Goal: Task Accomplishment & Management: Use online tool/utility

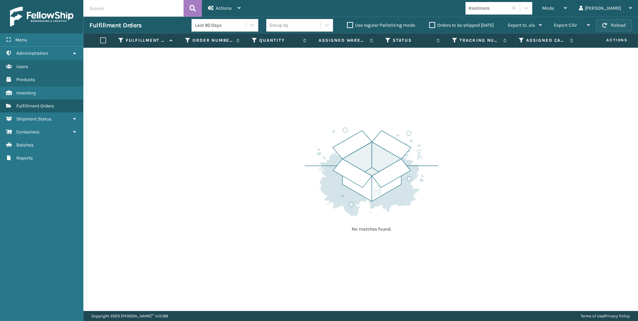
click at [610, 29] on button "Reload" at bounding box center [614, 25] width 36 height 12
click at [508, 11] on div "Koolmore" at bounding box center [489, 8] width 40 height 7
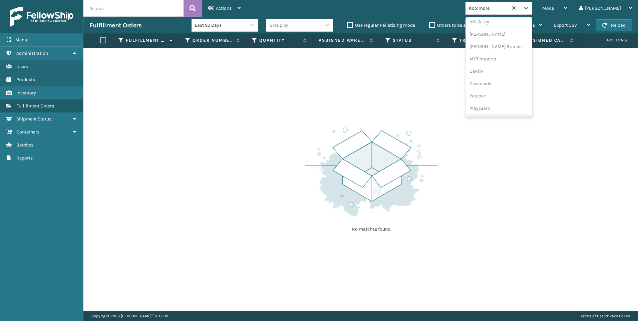
scroll to position [335, 0]
click at [532, 95] on div "SleepGeekz" at bounding box center [498, 97] width 67 height 12
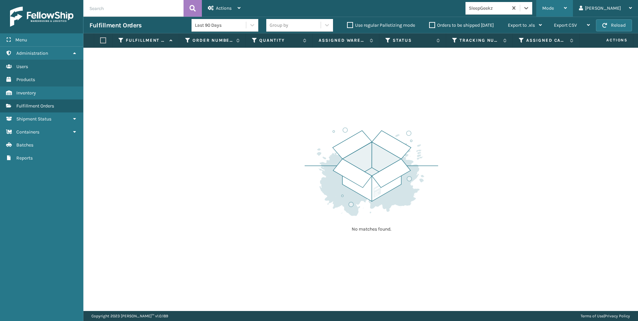
click at [567, 3] on div "Mode" at bounding box center [554, 8] width 25 height 17
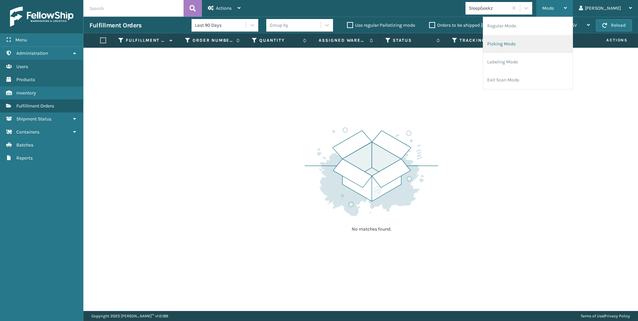
click at [526, 49] on li "Picking Mode" at bounding box center [527, 44] width 89 height 18
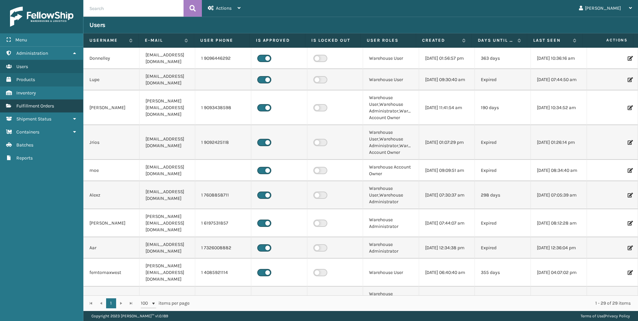
click at [56, 107] on link "Fulfillment Orders" at bounding box center [41, 105] width 83 height 13
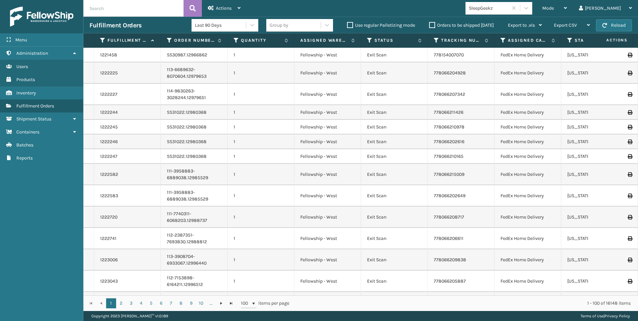
click at [508, 11] on div "SleepGeekz" at bounding box center [489, 8] width 40 height 7
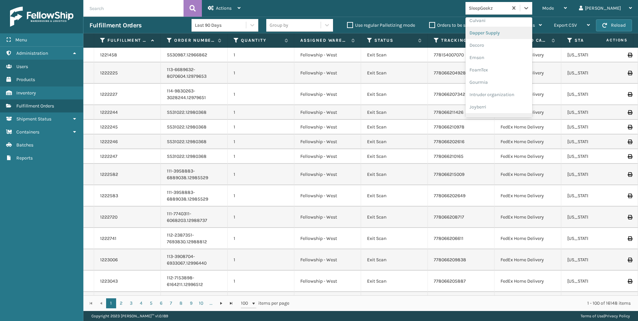
scroll to position [167, 0]
click at [525, 91] on div "Koolmore" at bounding box center [498, 92] width 67 height 12
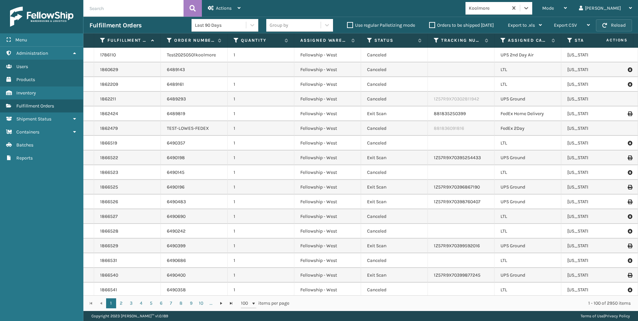
click at [618, 25] on button "Reload" at bounding box center [614, 25] width 36 height 12
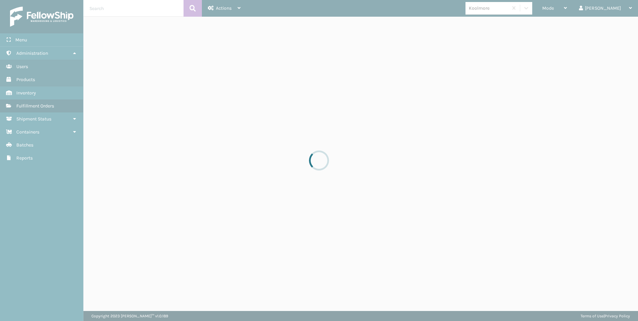
click at [580, 9] on div at bounding box center [319, 160] width 638 height 321
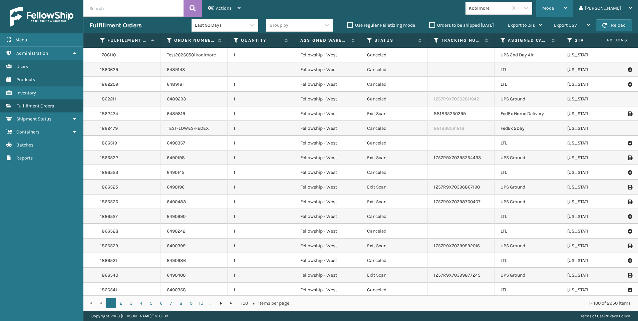
drag, startPoint x: 580, startPoint y: 9, endPoint x: 572, endPoint y: 18, distance: 11.6
click at [554, 9] on span "Mode" at bounding box center [548, 8] width 12 height 6
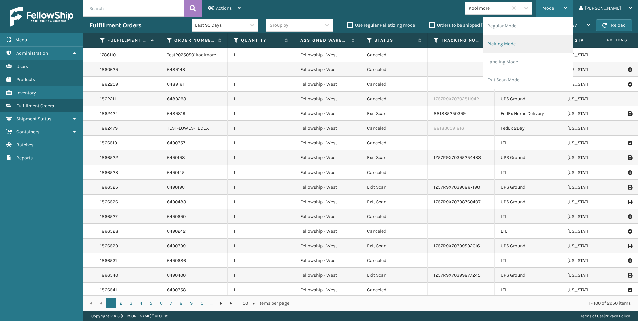
click at [561, 41] on li "Picking Mode" at bounding box center [527, 44] width 89 height 18
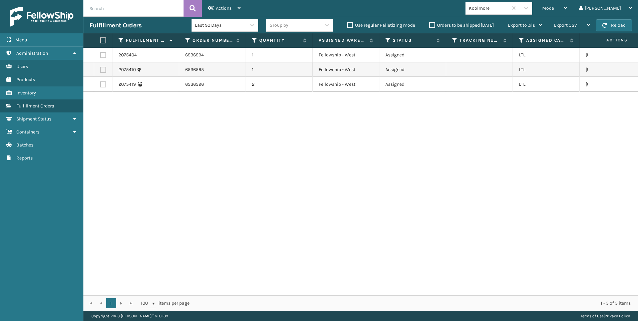
click at [104, 35] on th at bounding box center [103, 40] width 18 height 14
click at [103, 41] on label at bounding box center [102, 40] width 4 height 6
click at [100, 41] on input "checkbox" at bounding box center [100, 40] width 0 height 4
checkbox input "true"
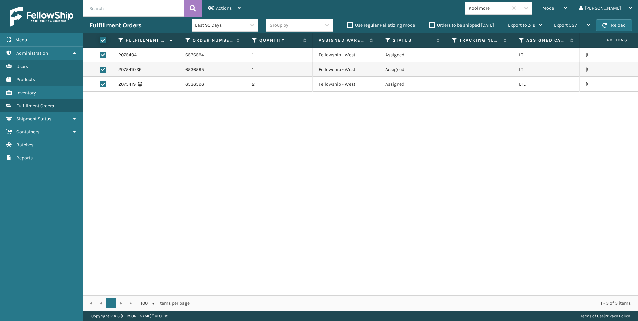
checkbox input "true"
click at [238, 5] on div "Actions" at bounding box center [224, 8] width 33 height 17
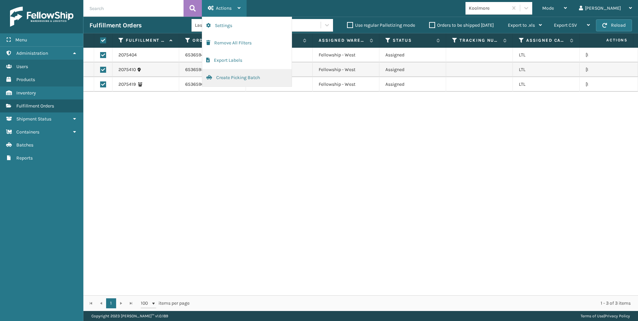
click at [238, 75] on button "Create Picking Batch" at bounding box center [246, 77] width 89 height 17
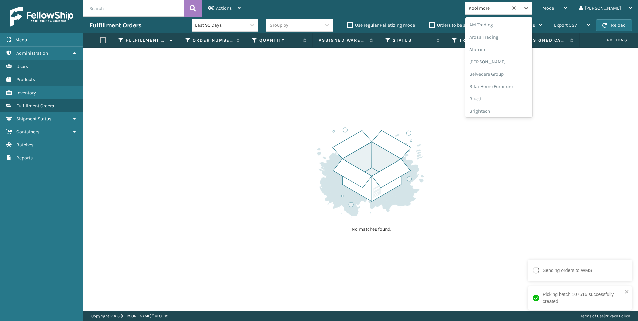
click at [508, 7] on div "Koolmore" at bounding box center [489, 8] width 40 height 7
click at [523, 99] on div "SleepGeekz" at bounding box center [498, 97] width 67 height 12
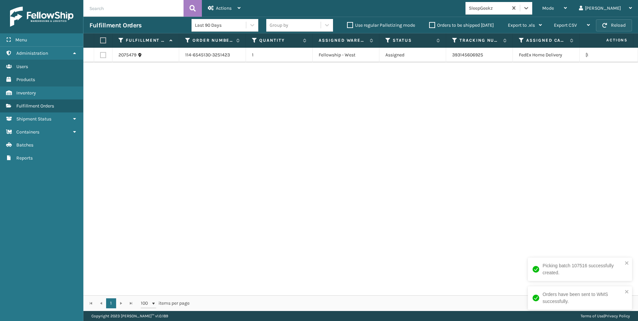
click at [614, 28] on button "Reload" at bounding box center [614, 25] width 36 height 12
click at [602, 20] on button "Reload" at bounding box center [614, 25] width 36 height 12
click at [621, 29] on button "Reload" at bounding box center [614, 25] width 36 height 12
click at [567, 8] on div "Mode" at bounding box center [554, 8] width 25 height 17
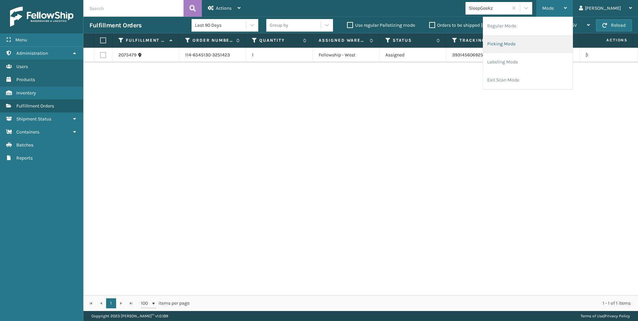
click at [560, 40] on li "Picking Mode" at bounding box center [527, 44] width 89 height 18
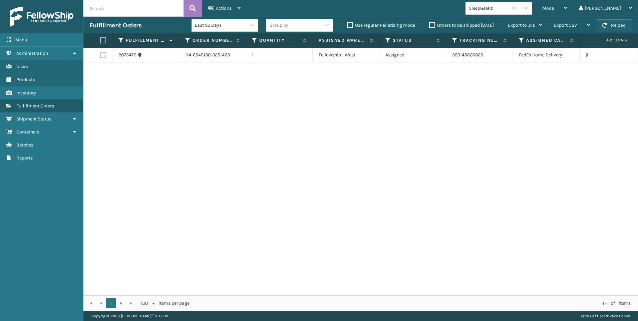
click at [598, 23] on button "Reload" at bounding box center [614, 25] width 36 height 12
click at [607, 24] on span "button" at bounding box center [604, 25] width 5 height 5
click at [607, 25] on span "button" at bounding box center [604, 25] width 5 height 5
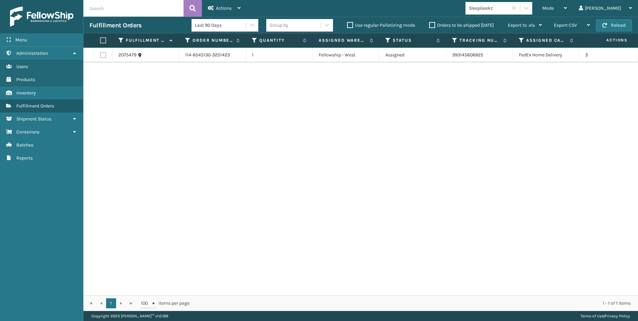
click at [607, 25] on span "button" at bounding box center [604, 25] width 5 height 5
click at [543, 181] on div "2075479 114-6545130-3251423 1 Fellowship - West Assigned 393145606925 FedEx Hom…" at bounding box center [360, 172] width 554 height 248
